Goal: Find specific page/section: Find specific page/section

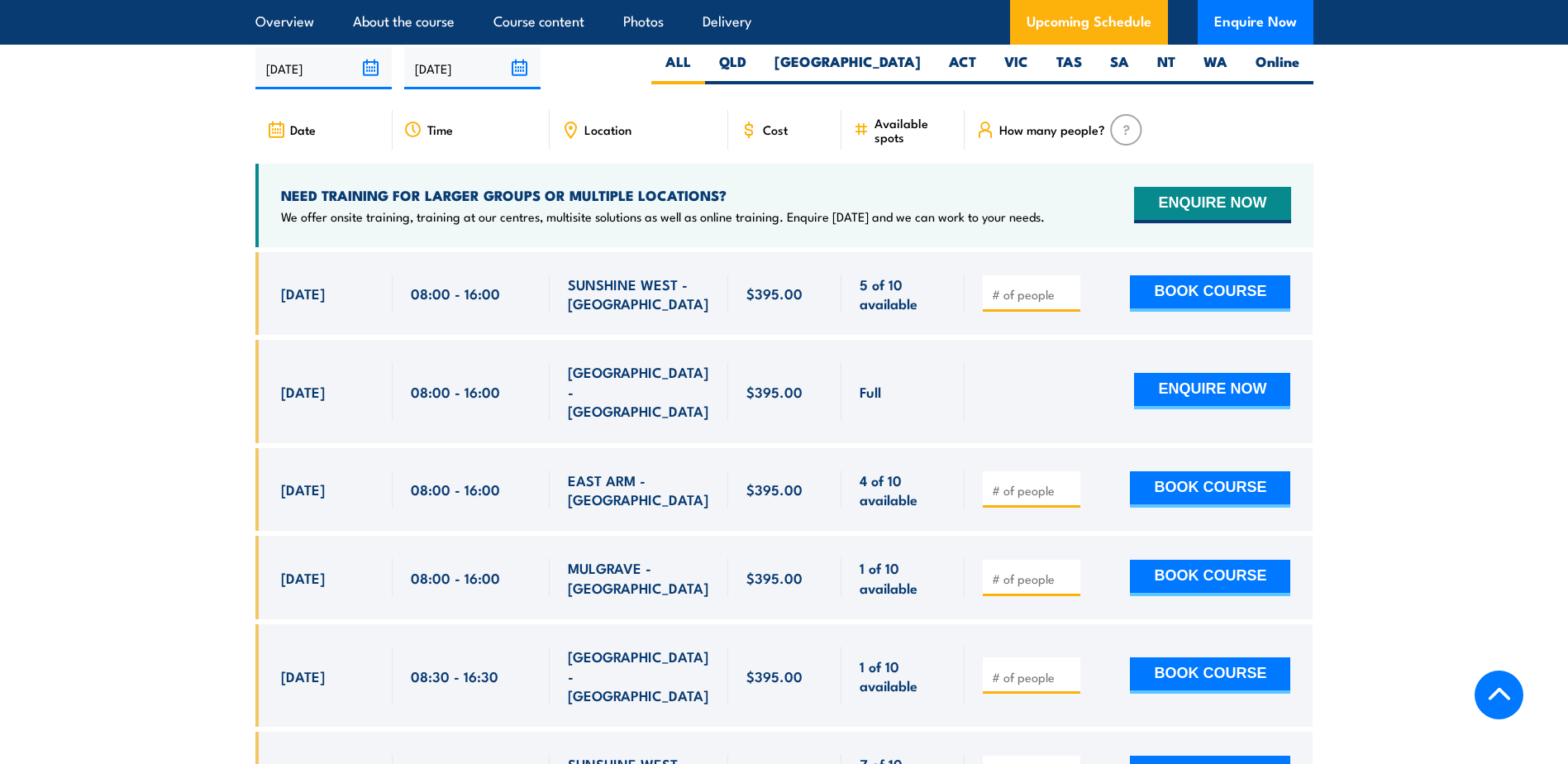
scroll to position [3062, 0]
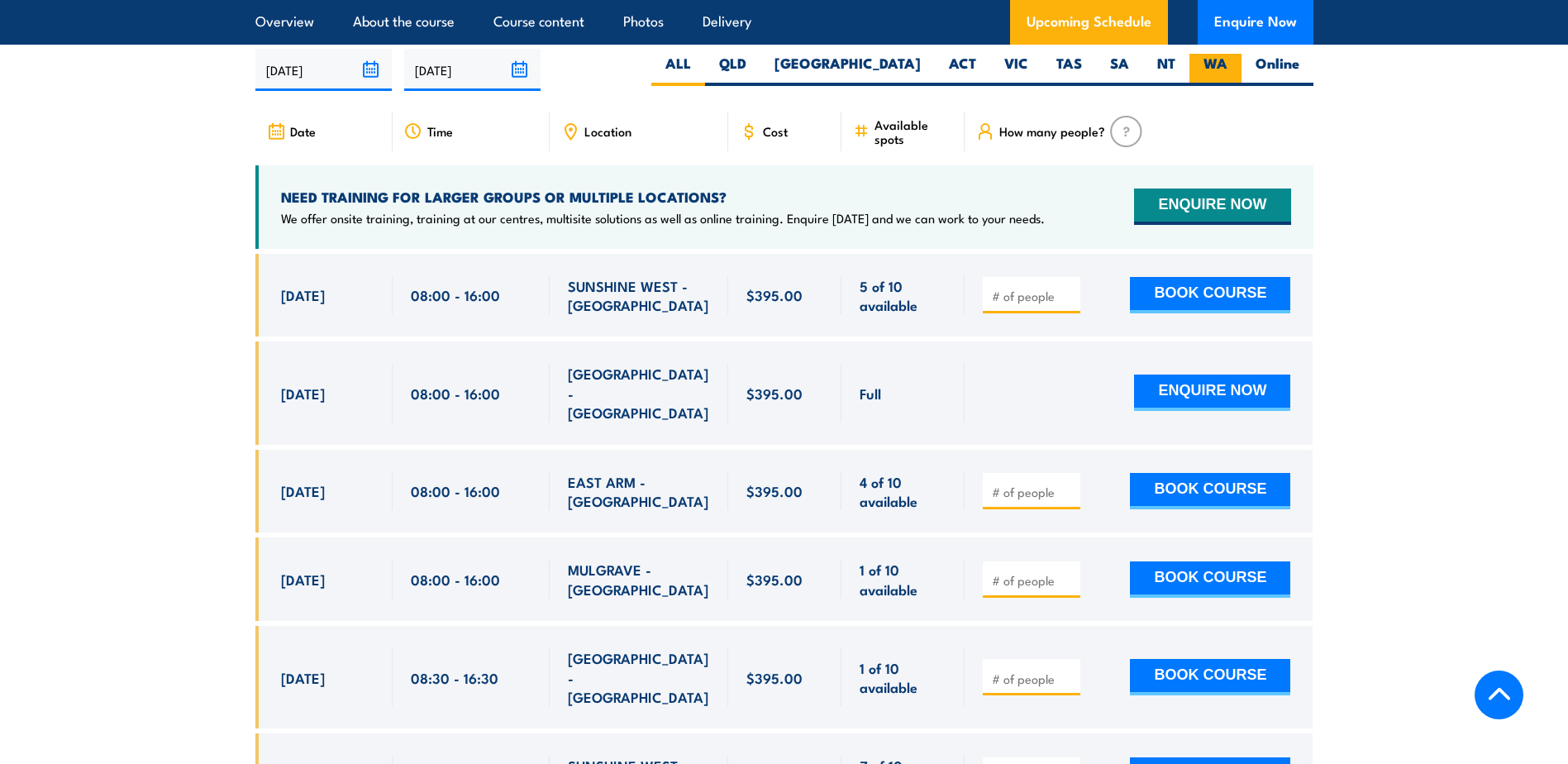
click at [1223, 86] on label "WA" at bounding box center [1216, 69] width 52 height 32
click at [1228, 64] on input "WA" at bounding box center [1233, 59] width 11 height 11
radio input "true"
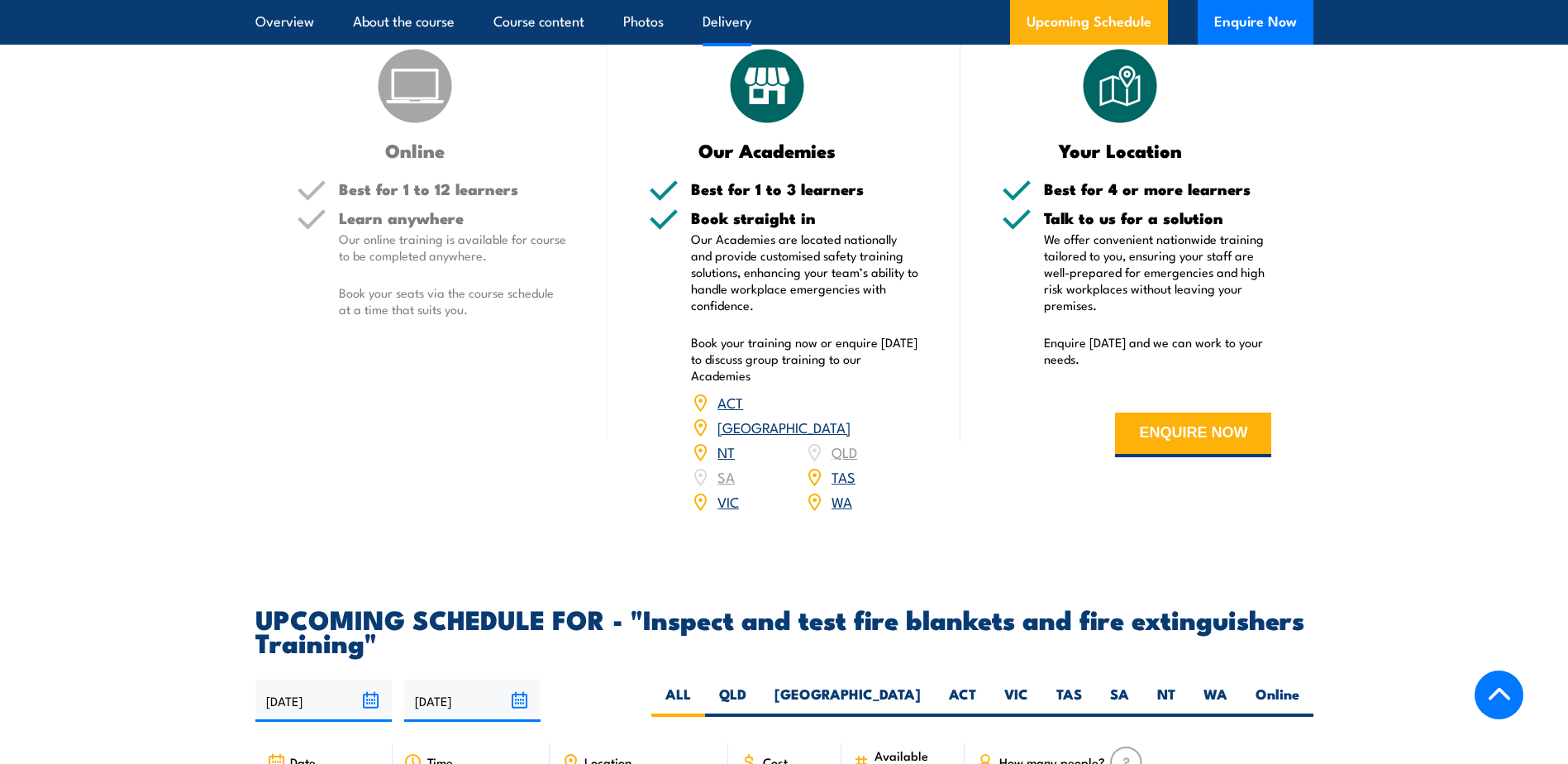
scroll to position [2433, 0]
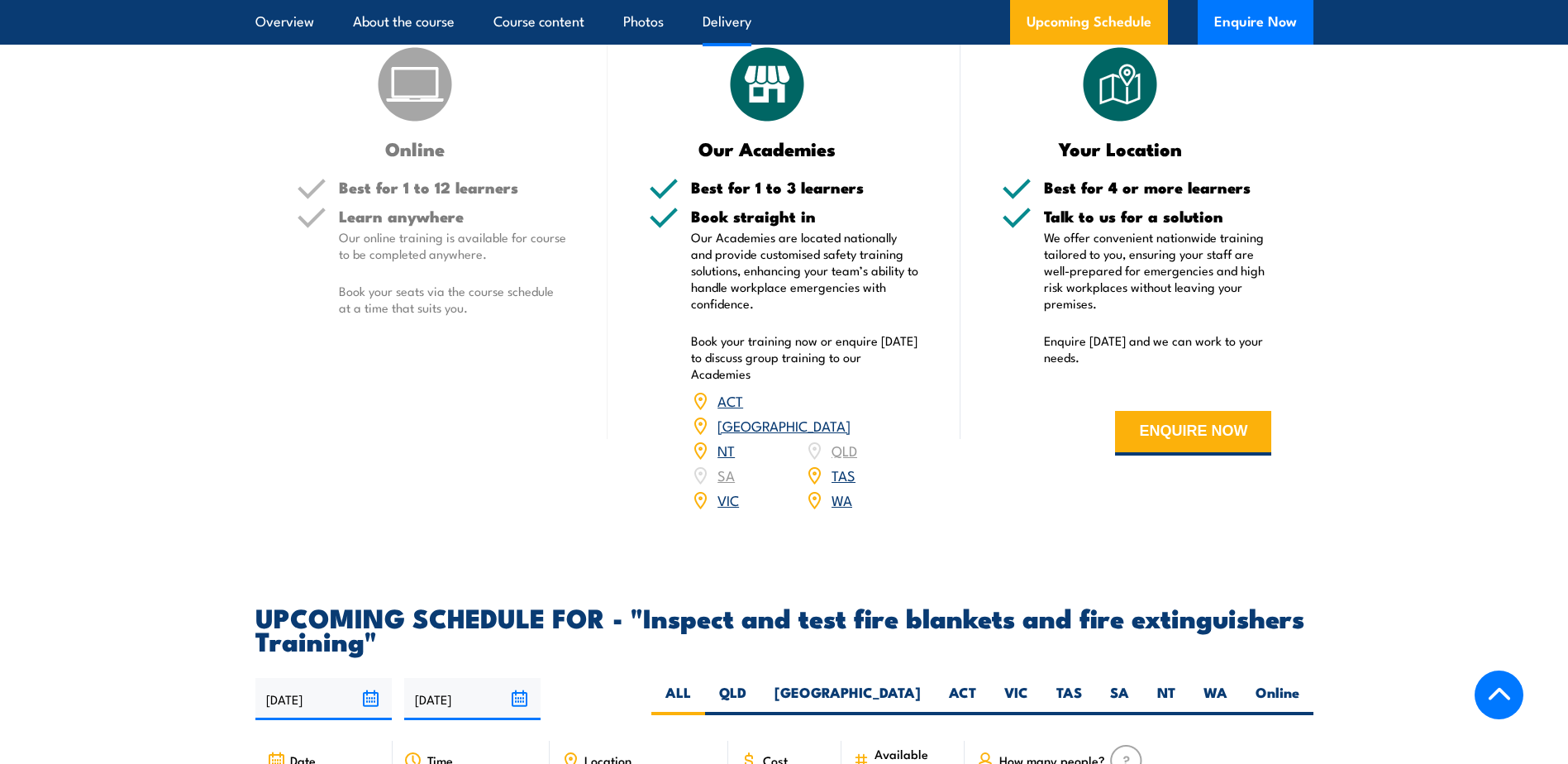
click at [839, 509] on link "WA" at bounding box center [842, 500] width 20 height 20
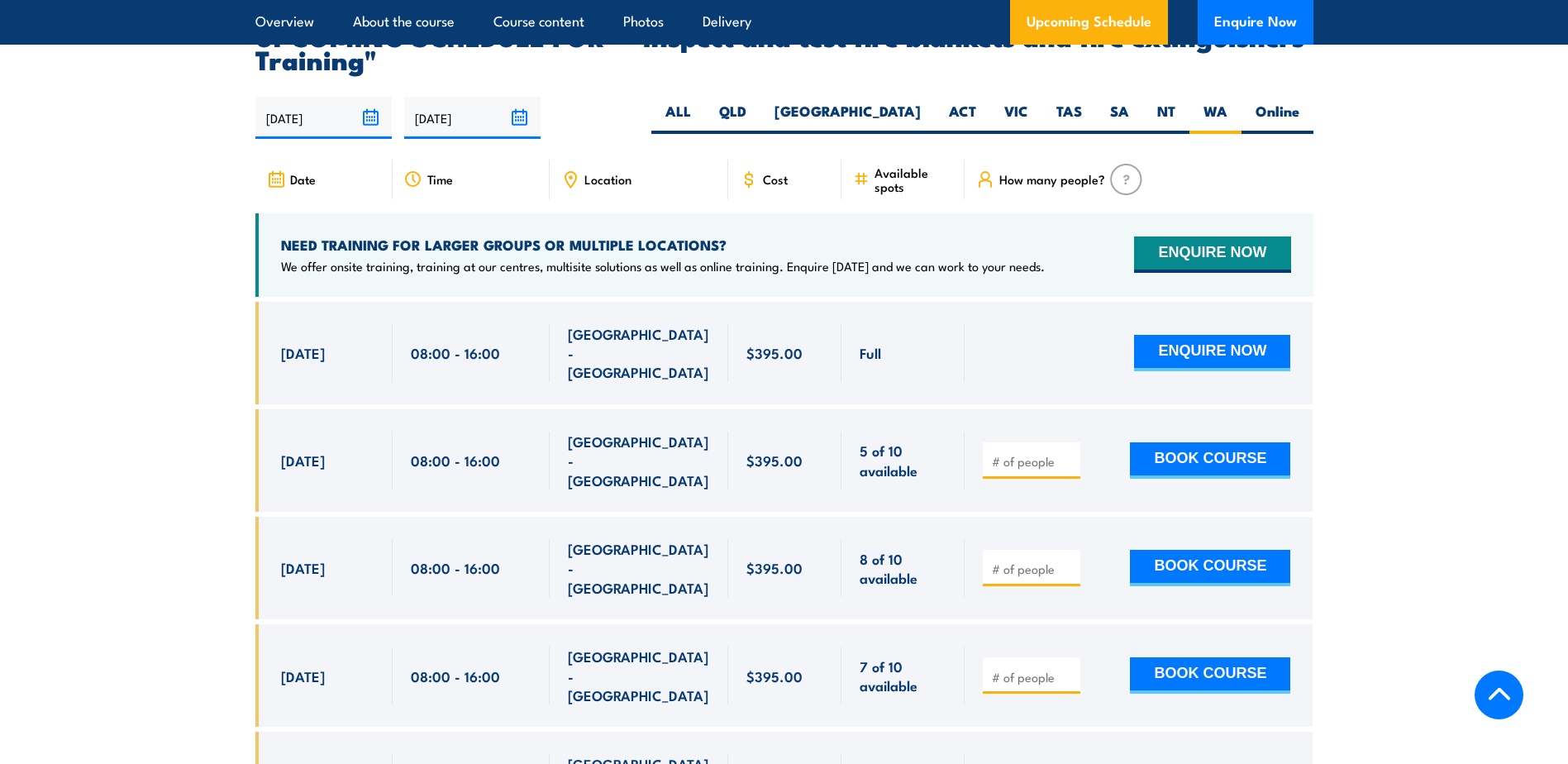
scroll to position [3071, 0]
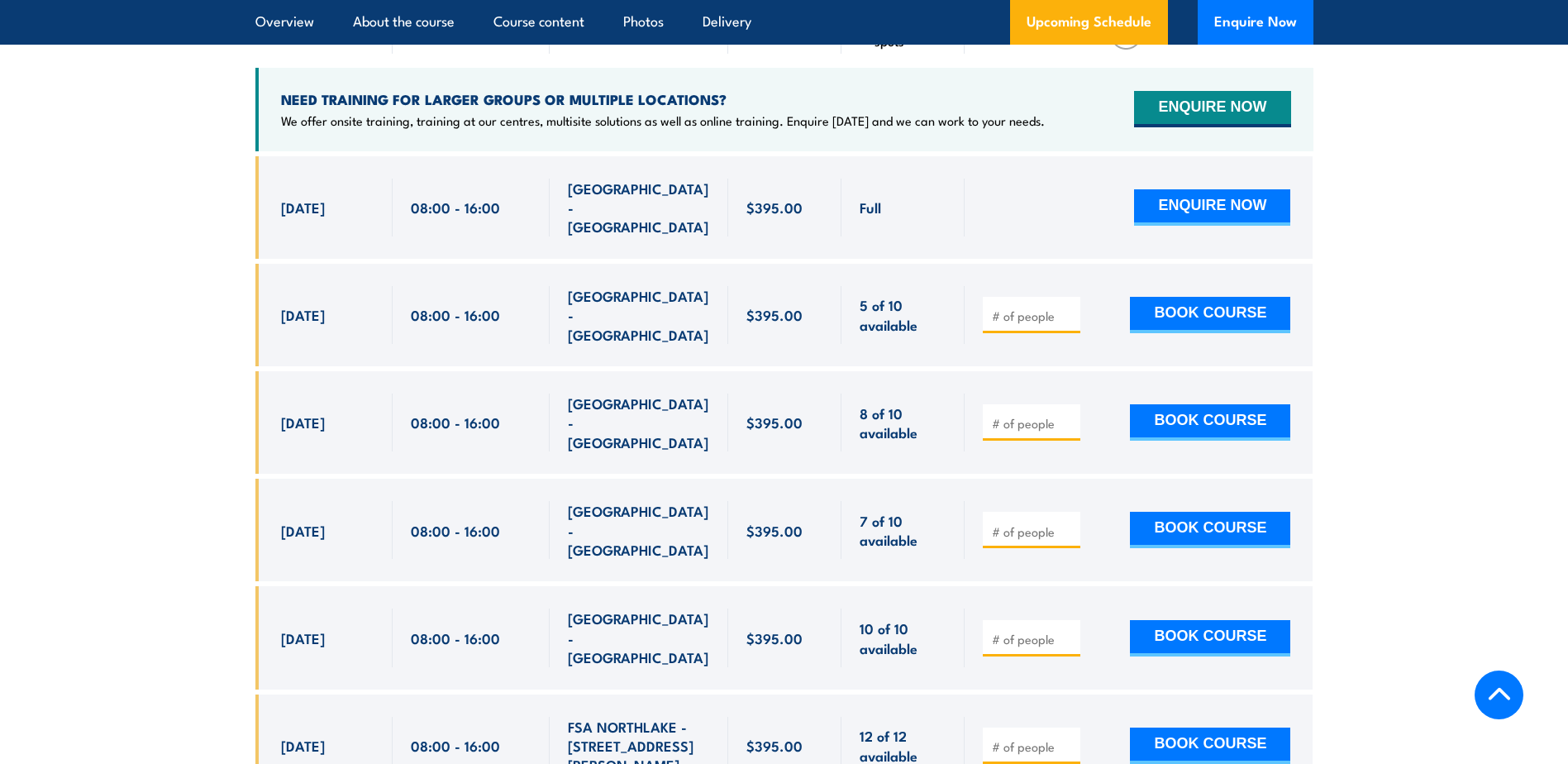
scroll to position [3164, 0]
